Goal: Entertainment & Leisure: Consume media (video, audio)

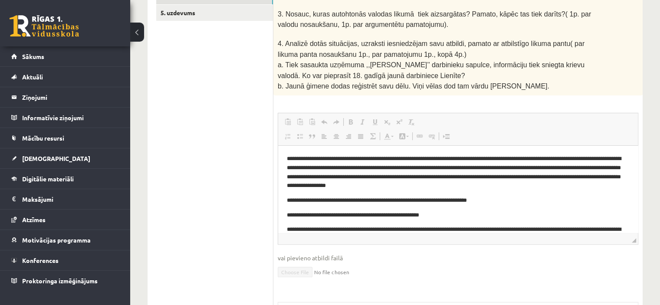
scroll to position [43, 0]
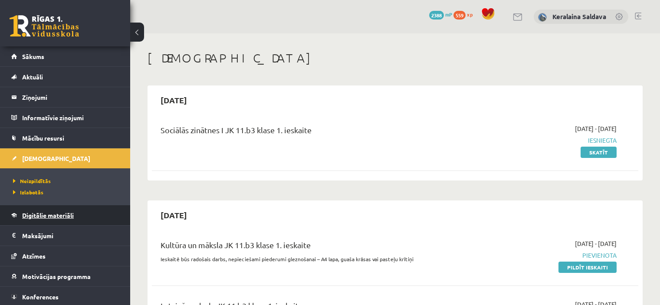
scroll to position [217, 0]
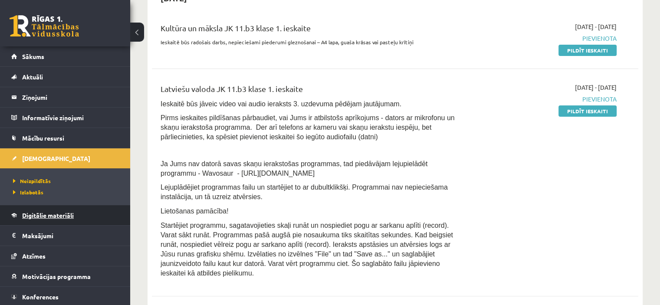
click at [46, 215] on span "Digitālie materiāli" at bounding box center [48, 215] width 52 height 8
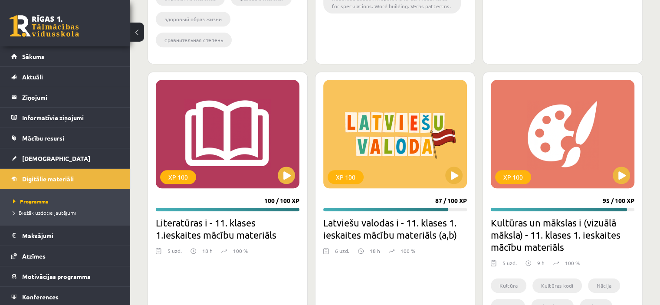
scroll to position [1002, 0]
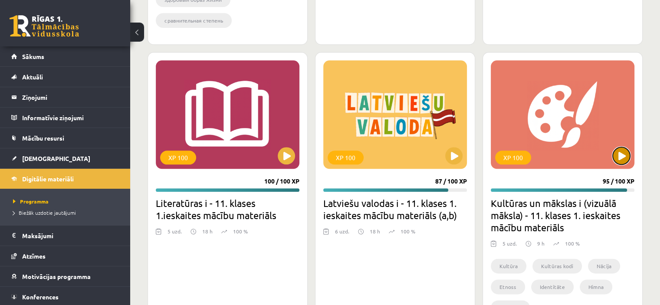
click at [622, 157] on button at bounding box center [621, 155] width 17 height 17
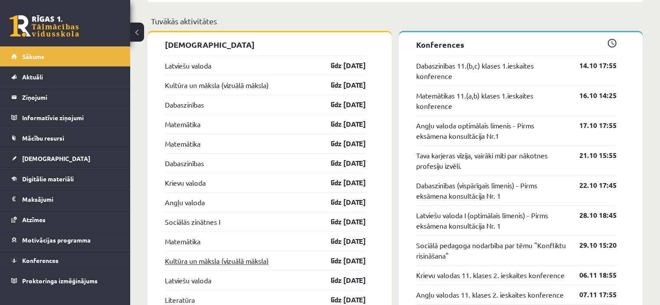
scroll to position [825, 0]
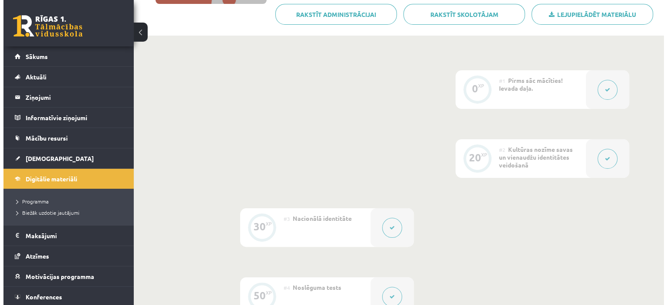
scroll to position [217, 0]
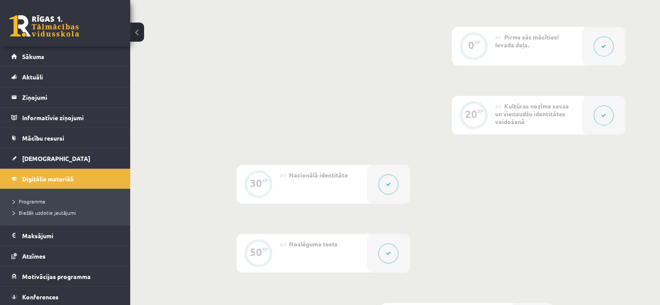
click at [604, 119] on button at bounding box center [604, 115] width 20 height 20
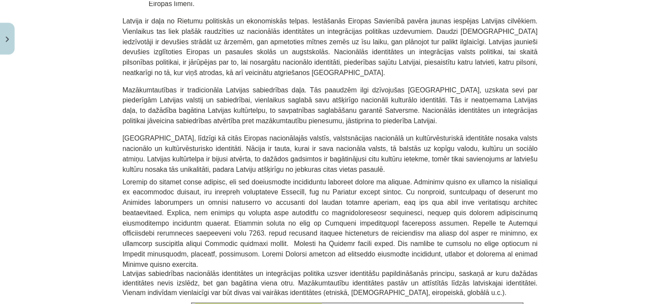
scroll to position [682, 0]
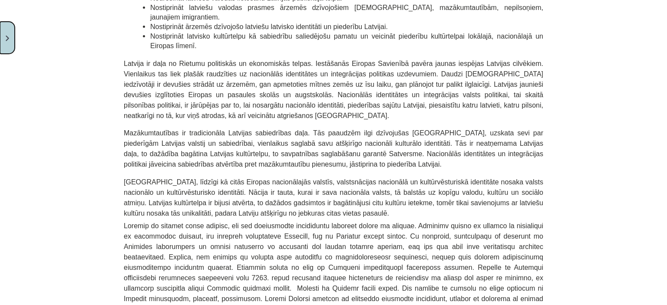
click at [10, 42] on button "Close" at bounding box center [7, 38] width 15 height 32
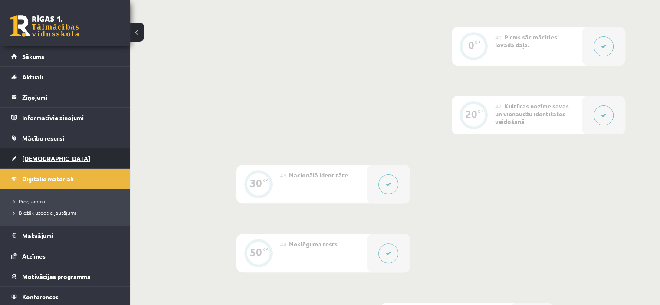
click at [36, 153] on link "[DEMOGRAPHIC_DATA]" at bounding box center [65, 158] width 108 height 20
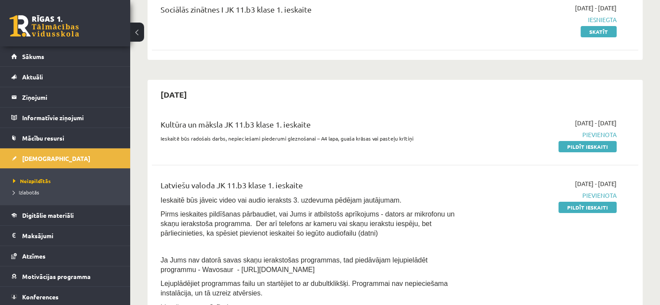
scroll to position [130, 0]
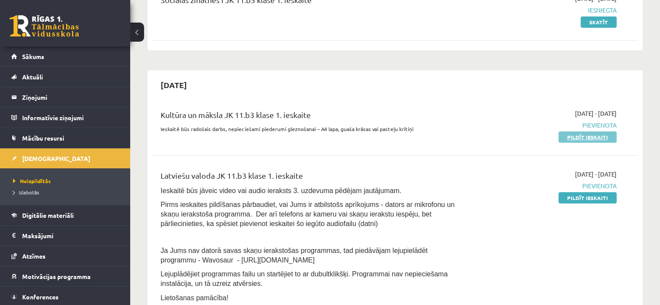
click at [573, 138] on link "Pildīt ieskaiti" at bounding box center [588, 137] width 58 height 11
click at [35, 211] on span "Digitālie materiāli" at bounding box center [48, 215] width 52 height 8
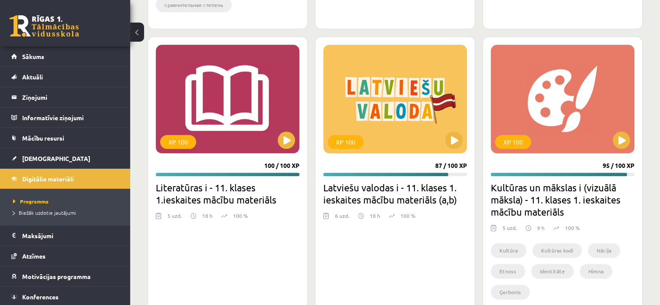
scroll to position [1045, 0]
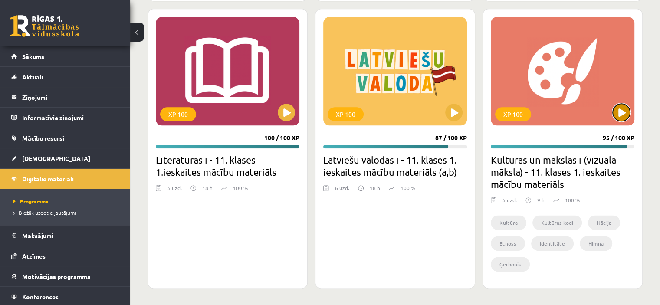
click at [622, 114] on button at bounding box center [621, 112] width 17 height 17
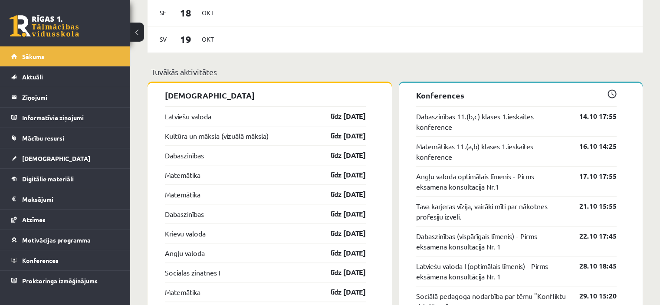
scroll to position [738, 0]
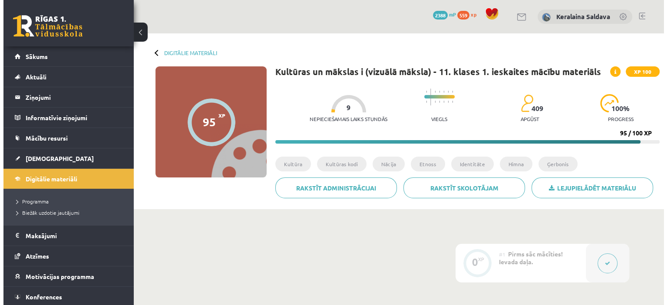
scroll to position [217, 0]
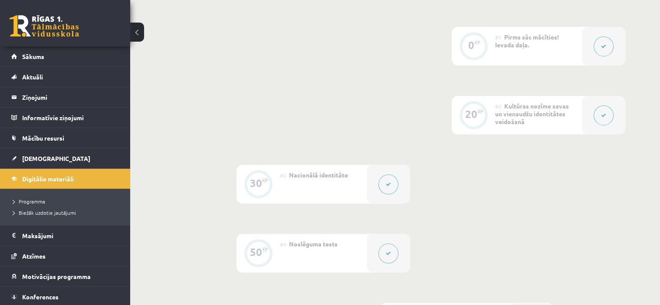
click at [613, 112] on button at bounding box center [604, 115] width 20 height 20
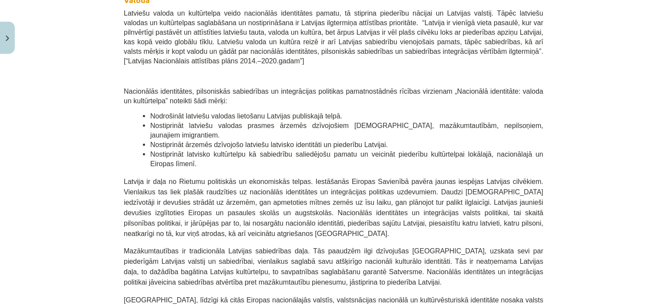
scroll to position [651, 0]
